Goal: Transaction & Acquisition: Purchase product/service

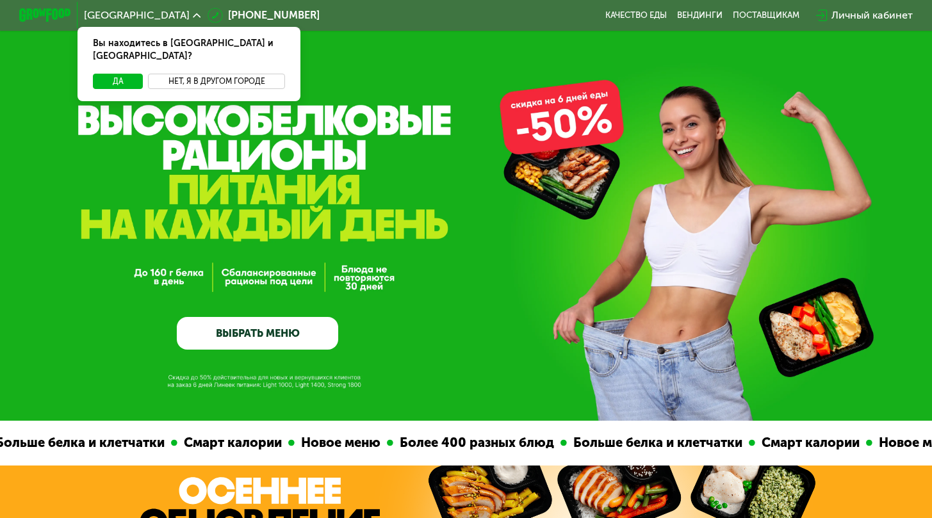
click at [233, 74] on button "Нет, я в другом городе" at bounding box center [216, 81] width 136 height 15
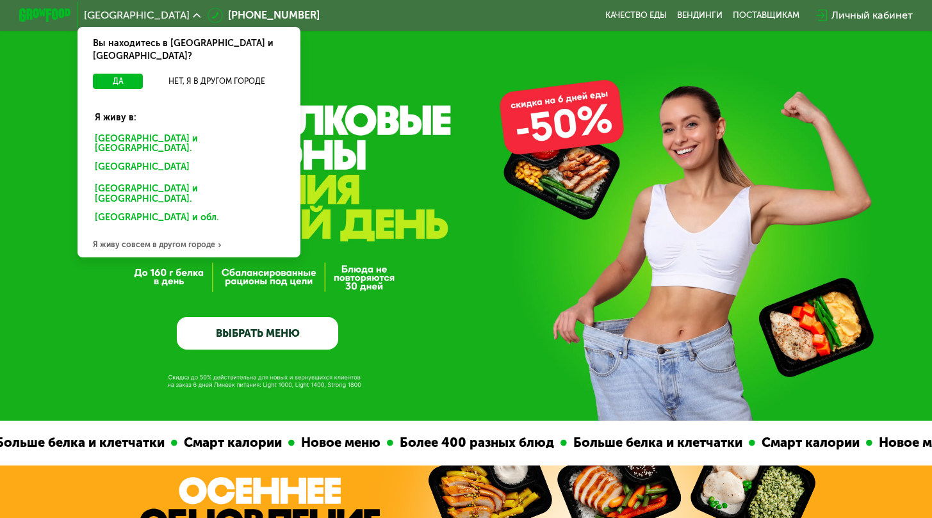
click at [153, 130] on div "Санкт-Петербурге и обл." at bounding box center [188, 143] width 207 height 27
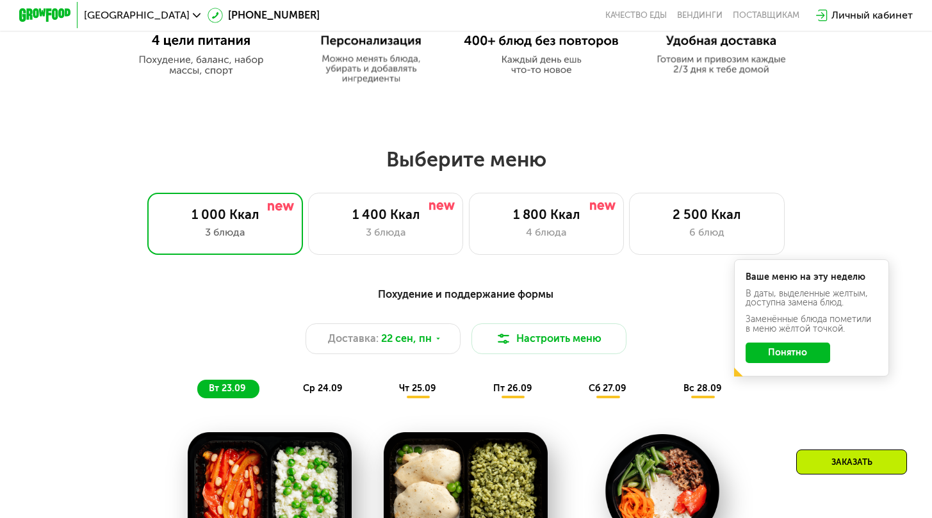
scroll to position [833, 0]
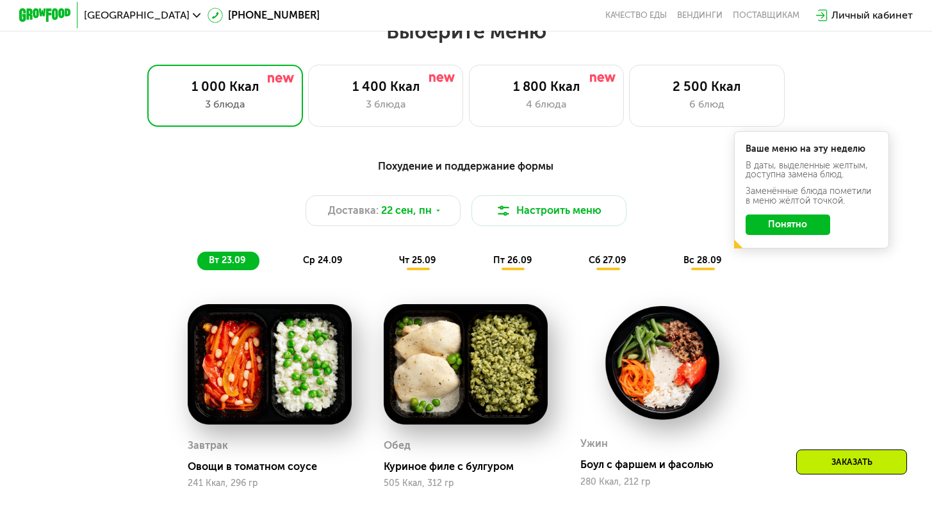
click at [316, 266] on span "ср 24.09" at bounding box center [323, 260] width 40 height 11
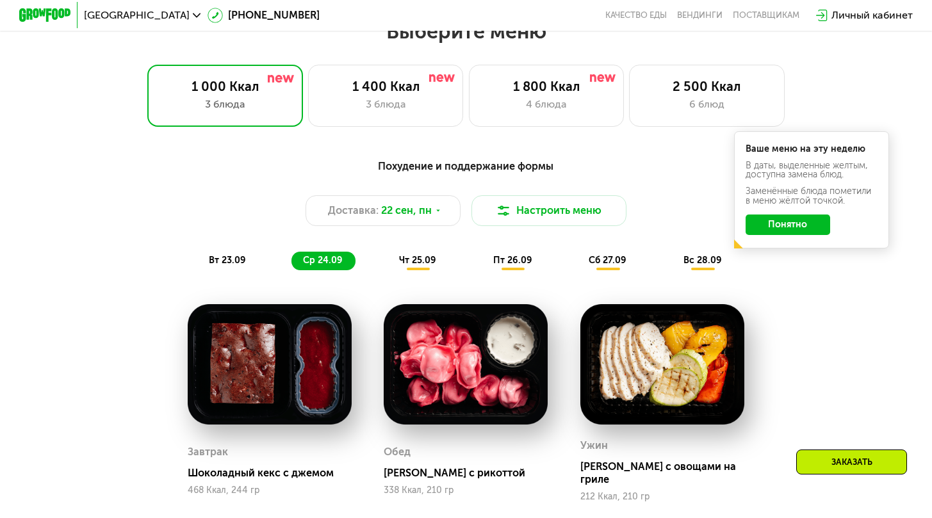
click at [411, 266] on span "чт 25.09" at bounding box center [417, 260] width 37 height 11
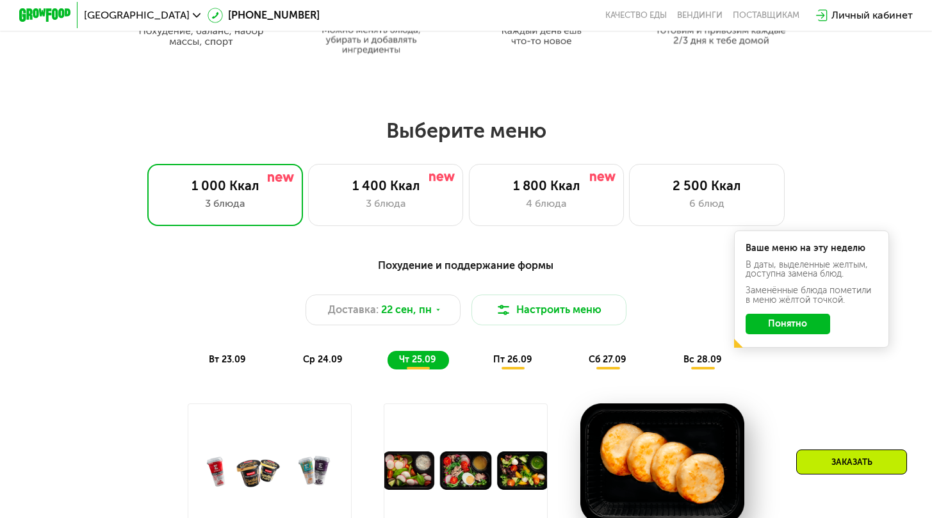
scroll to position [641, 0]
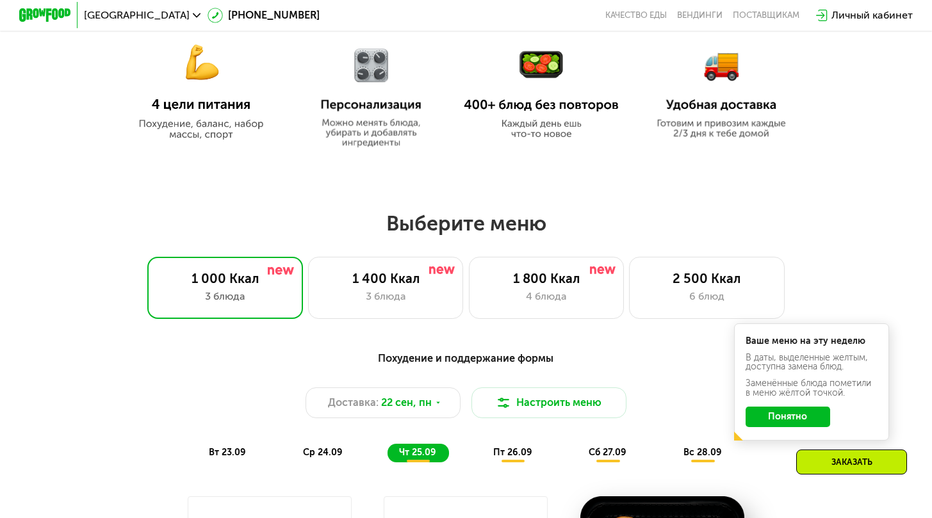
click at [503, 366] on div "Похудение и поддержание формы" at bounding box center [466, 358] width 766 height 16
click at [603, 286] on div "1 800 Ккал" at bounding box center [546, 278] width 128 height 15
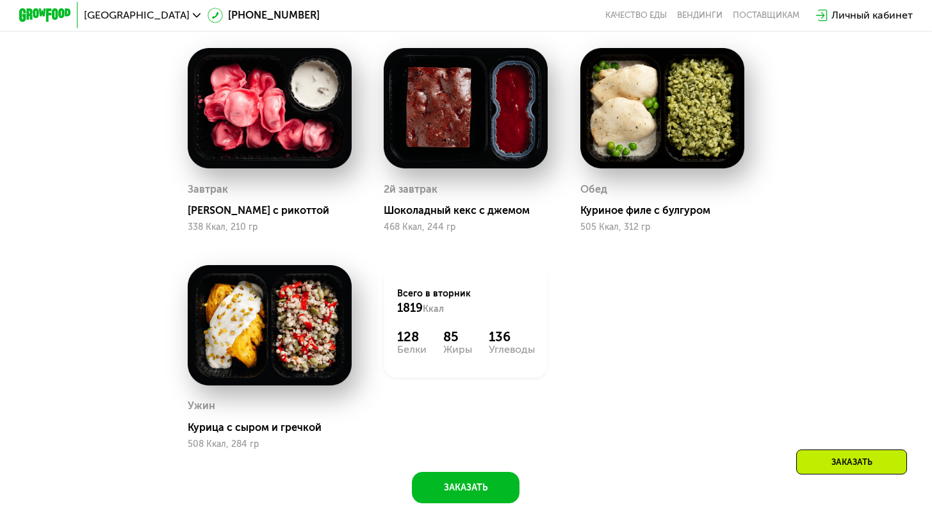
scroll to position [1217, 0]
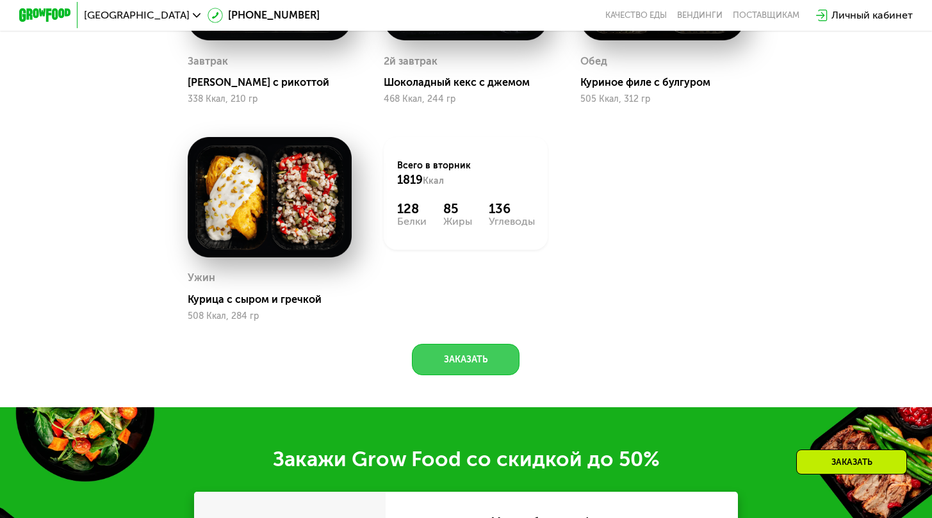
click at [493, 360] on button "Заказать" at bounding box center [466, 359] width 108 height 31
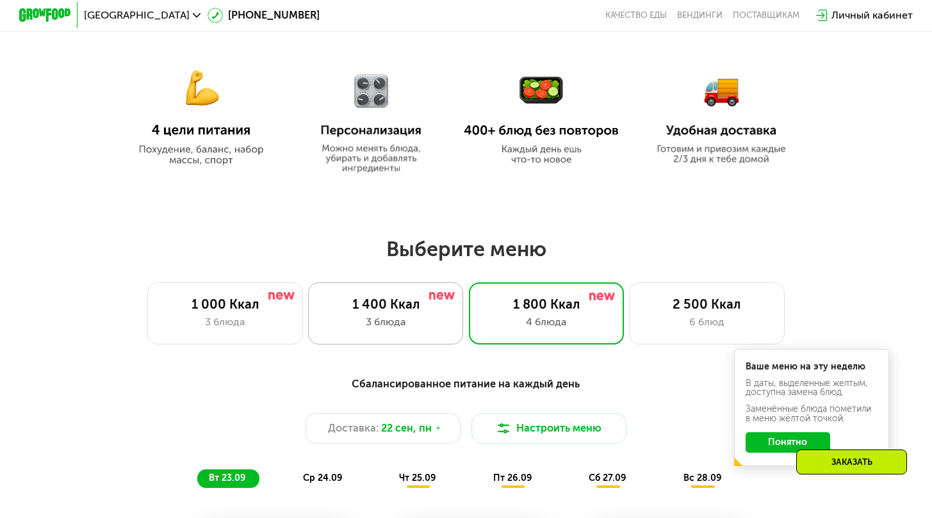
scroll to position [641, 0]
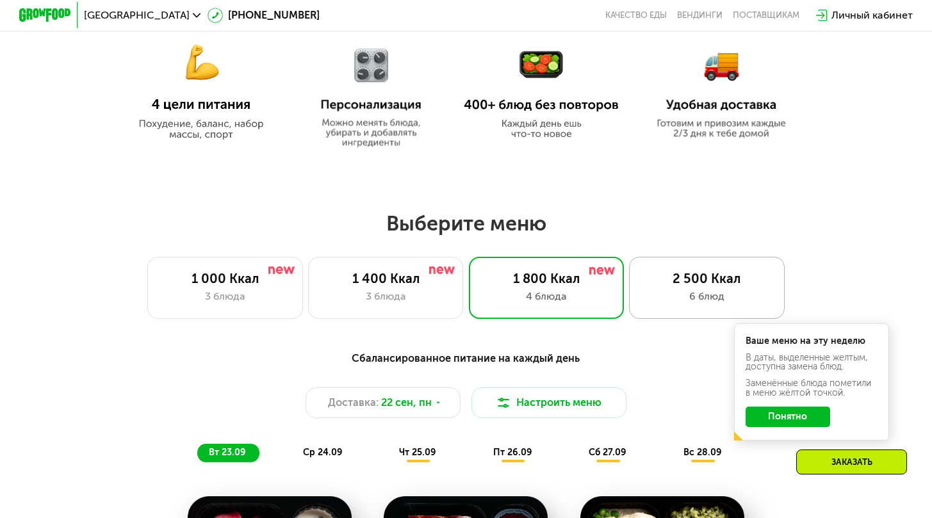
click at [719, 284] on div "2 500 Ккал" at bounding box center [707, 278] width 128 height 15
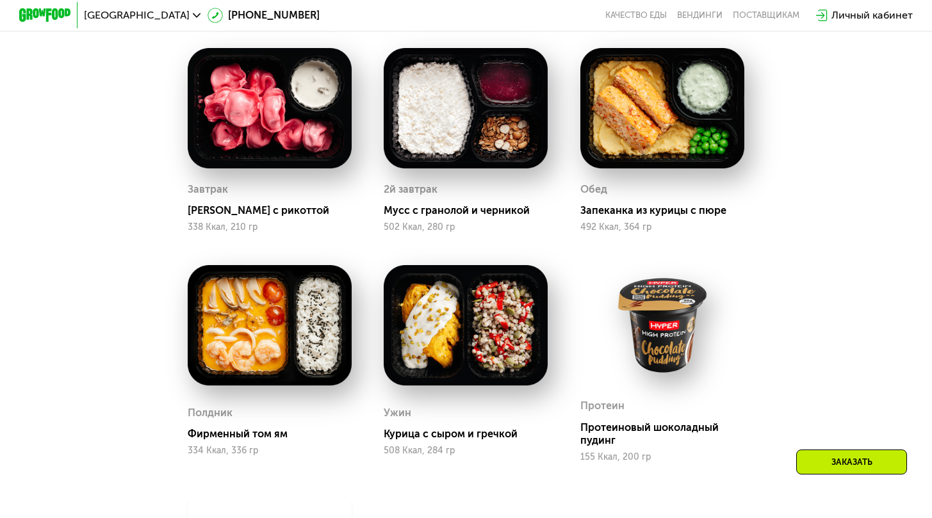
scroll to position [1281, 0]
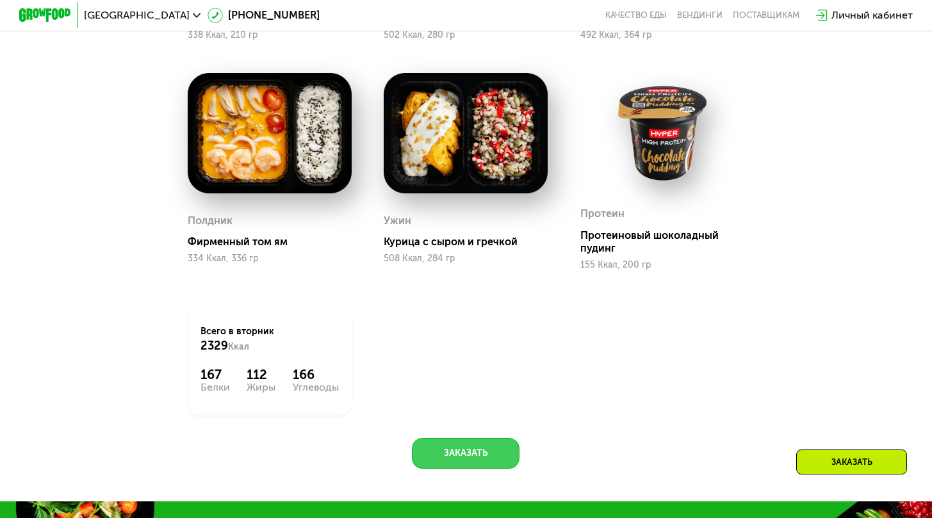
click at [494, 465] on button "Заказать" at bounding box center [466, 453] width 108 height 31
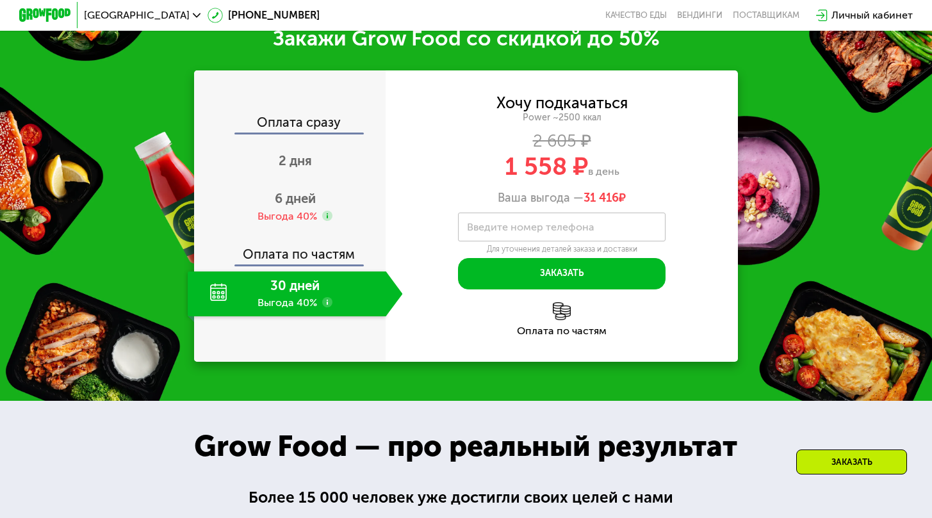
scroll to position [1797, 0]
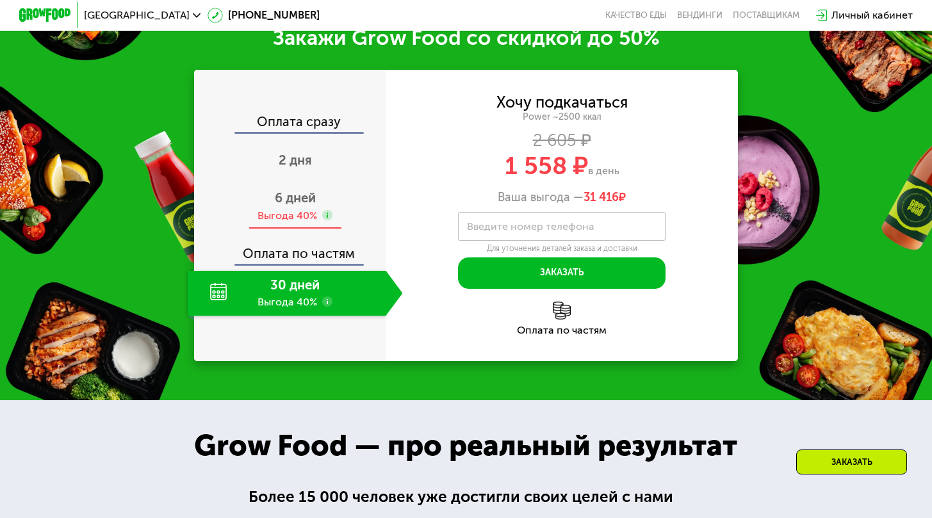
click at [306, 223] on div "Выгода 40%" at bounding box center [288, 216] width 60 height 14
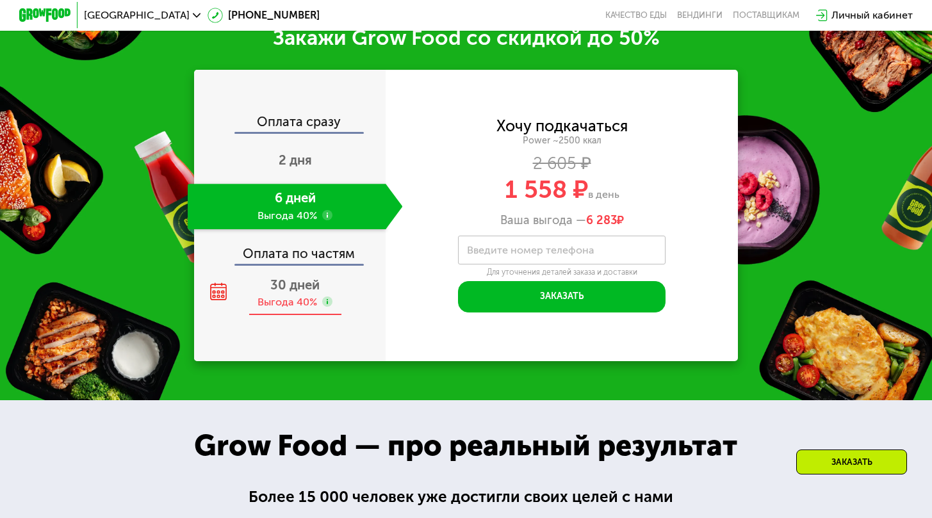
click at [298, 309] on div "Выгода 40%" at bounding box center [288, 302] width 60 height 14
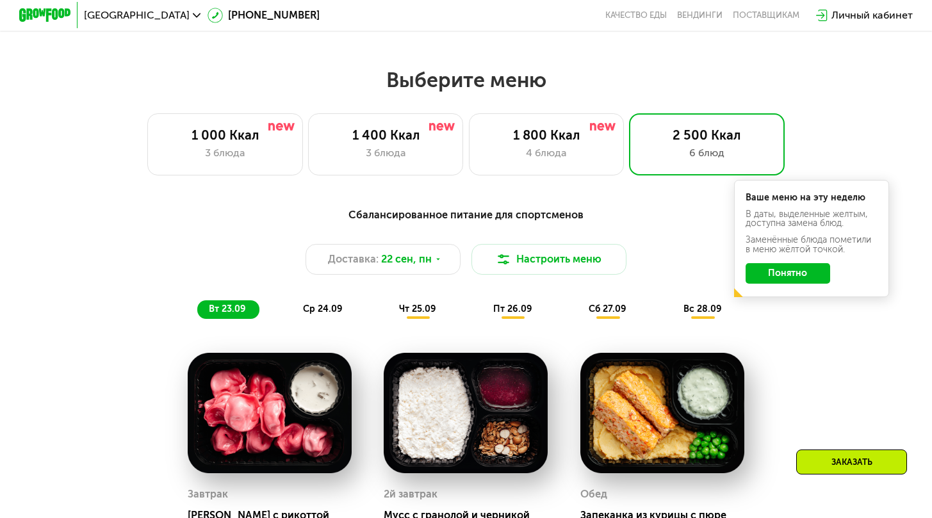
scroll to position [772, 0]
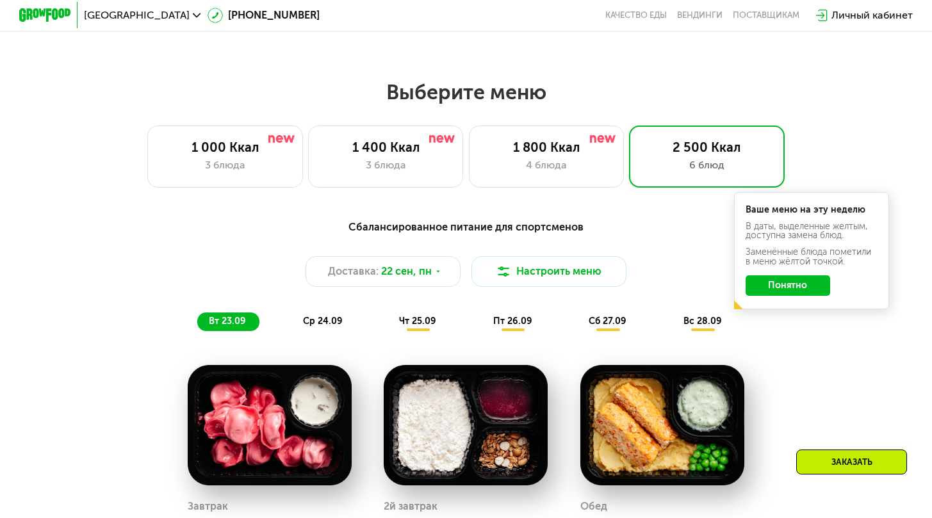
click at [789, 295] on button "Понятно" at bounding box center [788, 285] width 85 height 21
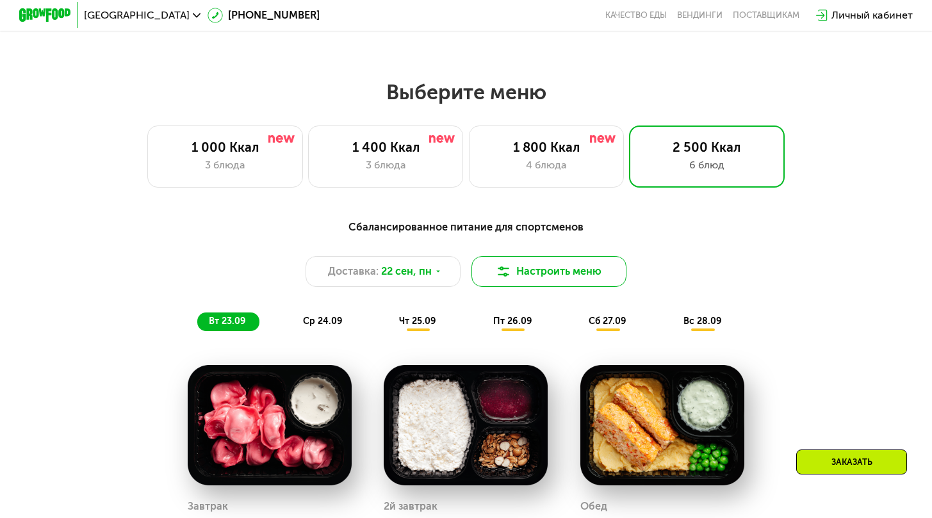
click at [545, 277] on button "Настроить меню" at bounding box center [550, 271] width 156 height 31
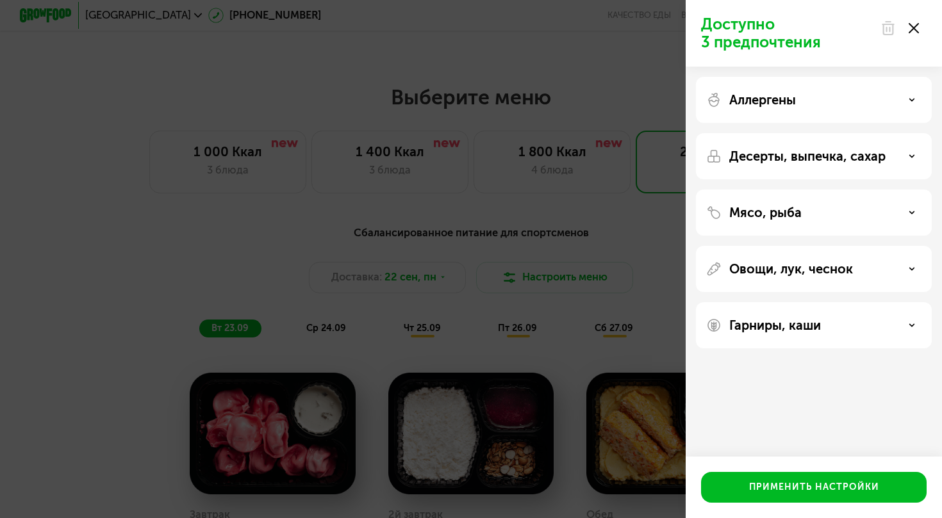
click at [767, 111] on div "Аллергены" at bounding box center [814, 100] width 236 height 46
click at [625, 349] on div "Доступно 3 предпочтения Аллергены Десерты, выпечка, сахар Мясо, рыба Овощи, лук…" at bounding box center [471, 259] width 942 height 518
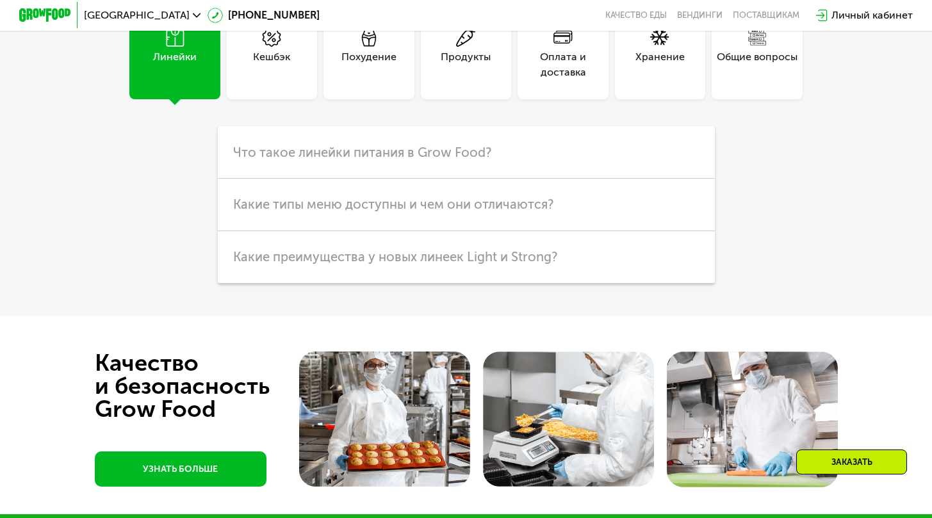
scroll to position [3655, 0]
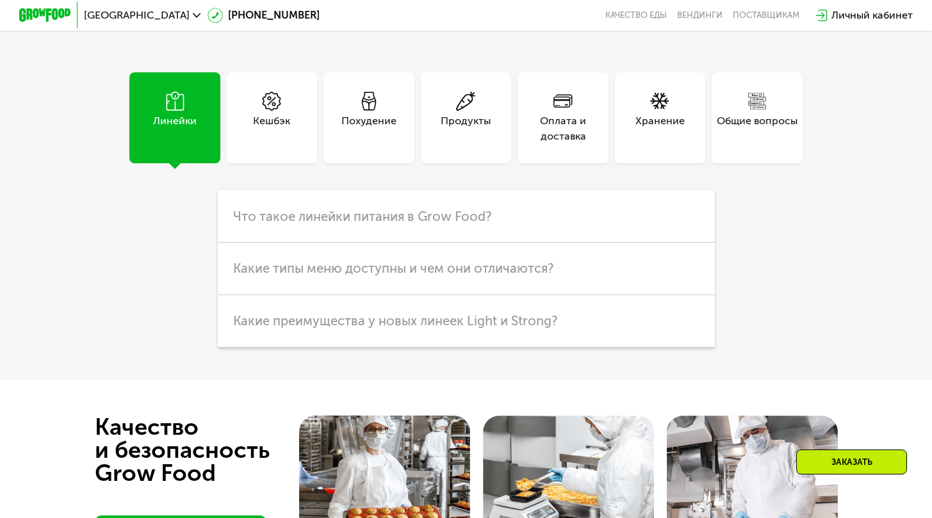
click at [543, 163] on div "Оплата и доставка" at bounding box center [563, 117] width 90 height 90
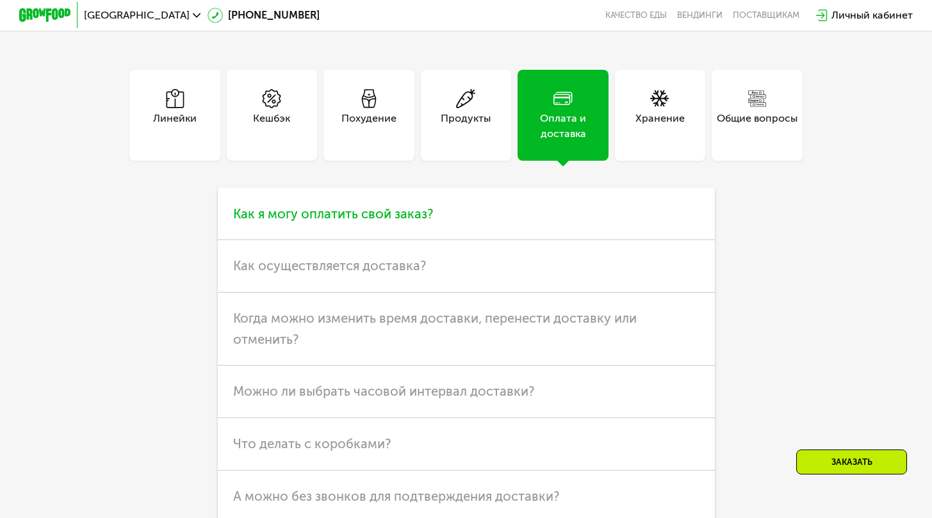
scroll to position [3463, 0]
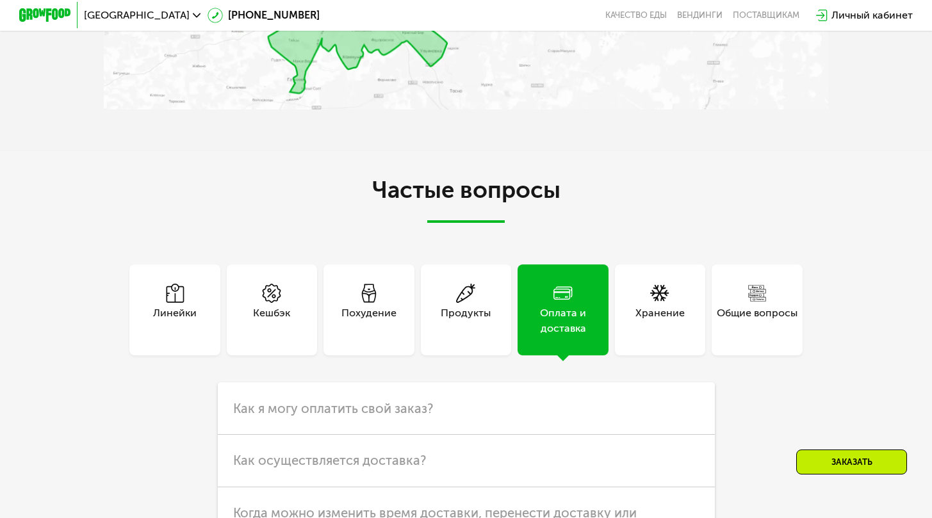
click at [736, 337] on div "Общие вопросы" at bounding box center [757, 321] width 81 height 31
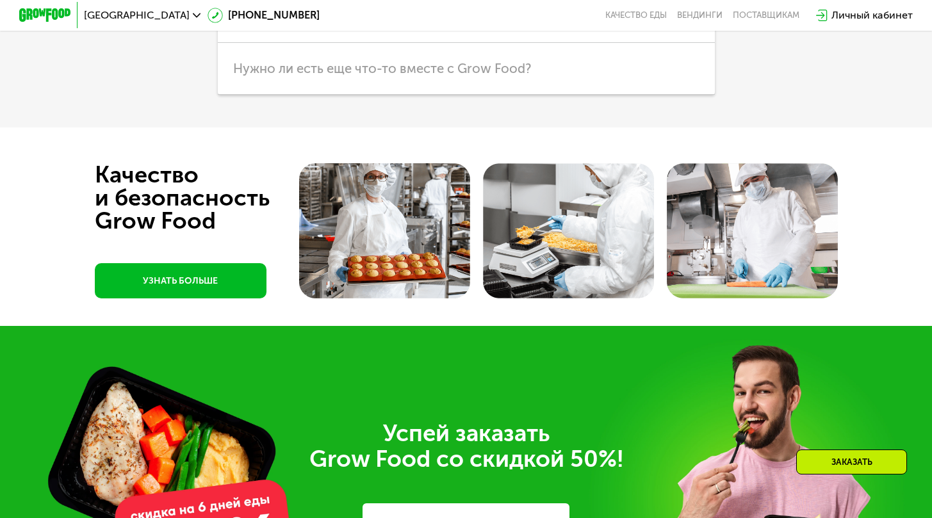
scroll to position [3779, 0]
